Goal: Information Seeking & Learning: Check status

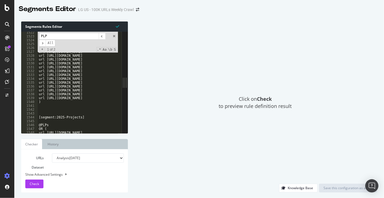
scroll to position [5852, 0]
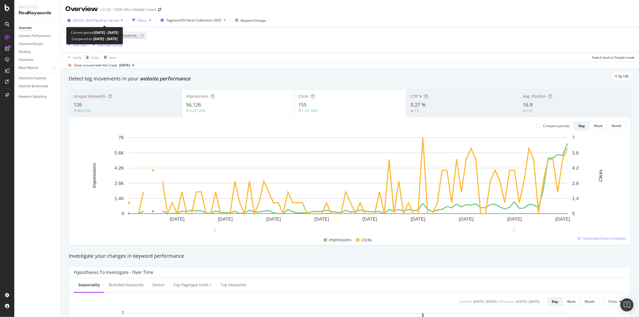
click at [117, 22] on span "vs Prev. Period" at bounding box center [108, 20] width 22 height 5
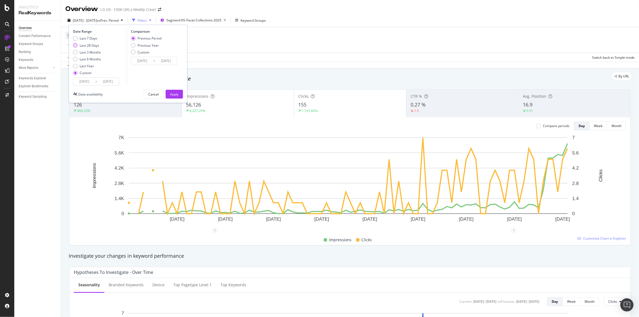
click at [74, 43] on div "Last 28 Days" at bounding box center [75, 45] width 4 height 4
type input "[DATE]"
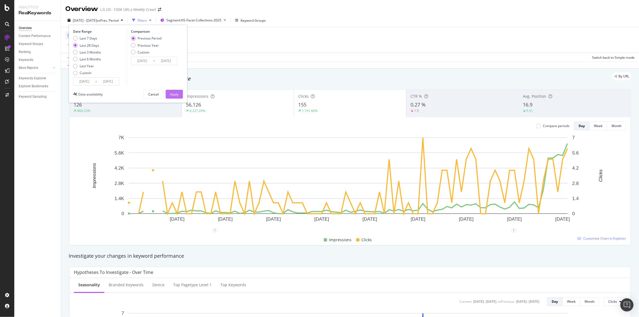
click at [171, 94] on div "Apply" at bounding box center [174, 94] width 9 height 5
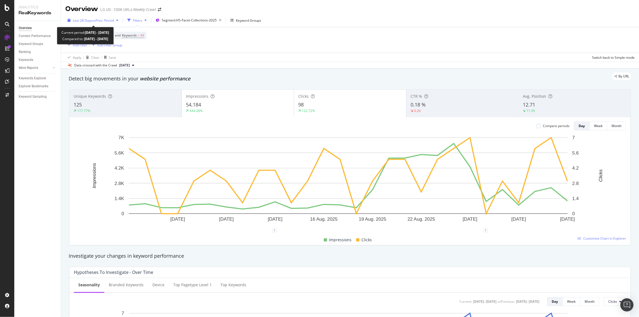
click at [107, 22] on span "vs Prev. Period" at bounding box center [103, 20] width 22 height 5
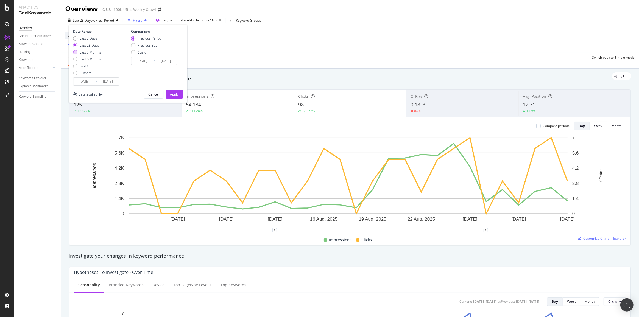
click at [81, 50] on div "Last 3 Months" at bounding box center [90, 52] width 21 height 5
type input "[DATE]"
click at [179, 95] on button "Apply" at bounding box center [174, 94] width 17 height 9
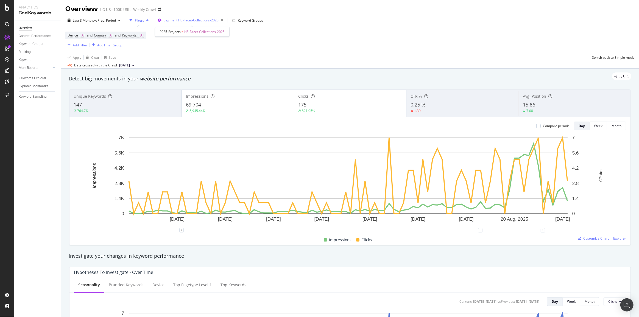
click at [177, 18] on div "Segment: HS-Facet-Collections-2025" at bounding box center [195, 20] width 62 height 8
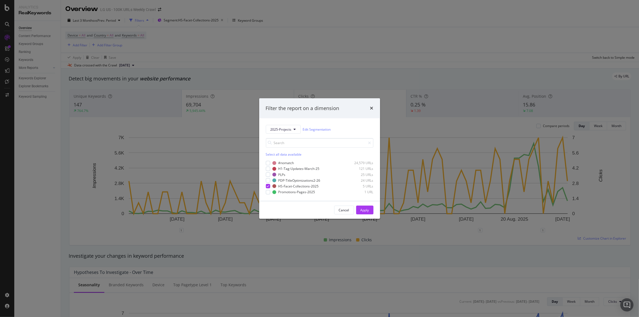
click at [369, 105] on div "Filter the report on a dimension" at bounding box center [320, 108] width 108 height 7
drag, startPoint x: 370, startPoint y: 107, endPoint x: 261, endPoint y: 62, distance: 118.4
click at [371, 107] on icon "times" at bounding box center [371, 108] width 3 height 4
